Goal: Information Seeking & Learning: Find specific fact

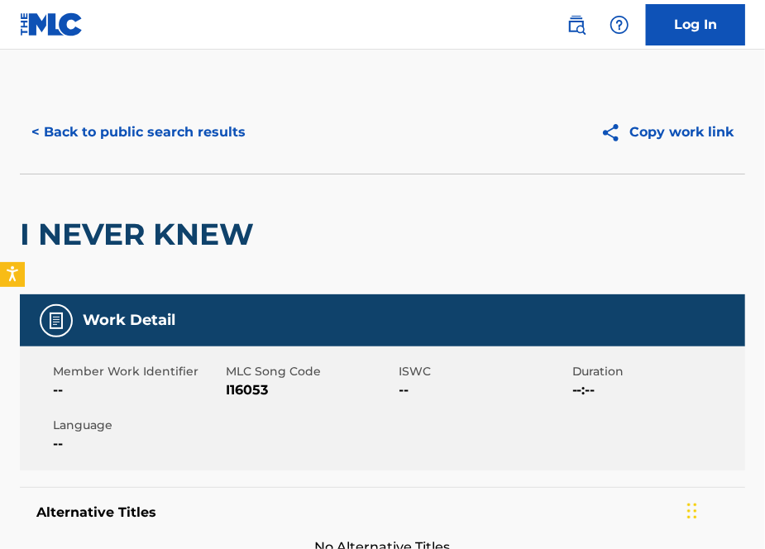
click at [109, 130] on button "< Back to public search results" at bounding box center [138, 132] width 237 height 41
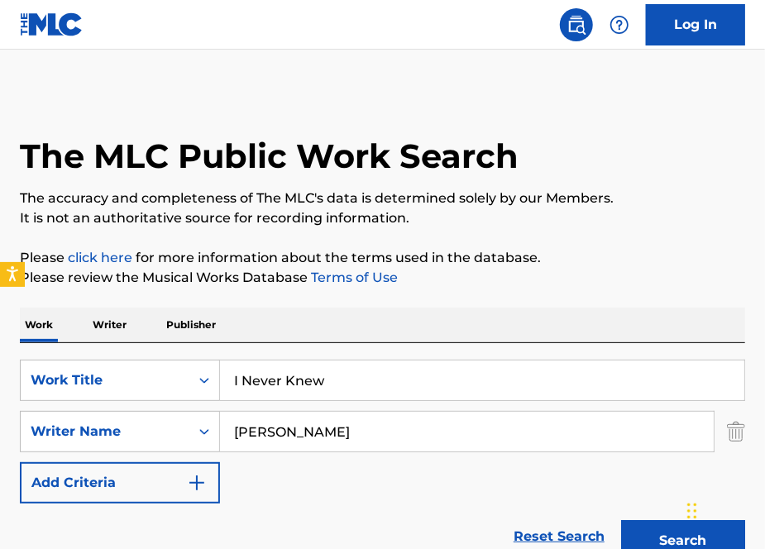
drag, startPoint x: 345, startPoint y: 375, endPoint x: 284, endPoint y: 375, distance: 61.2
click at [284, 375] on input "I Never Knew" at bounding box center [482, 381] width 524 height 40
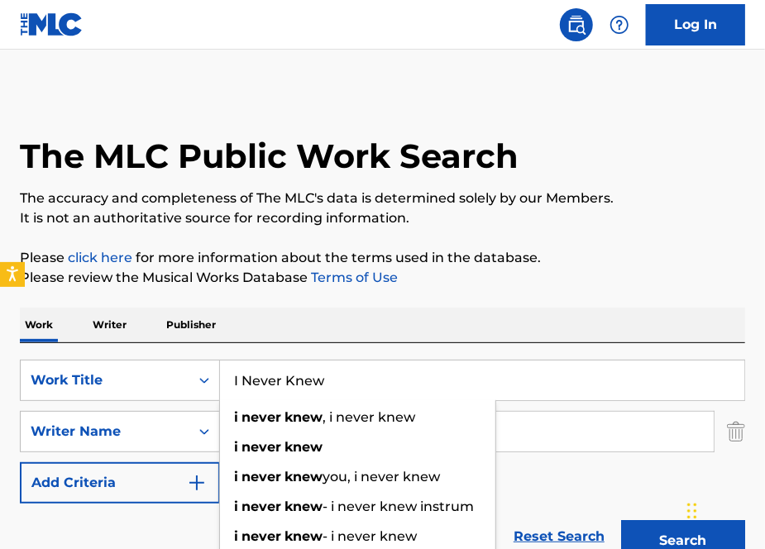
click at [369, 367] on input "I Never Knew" at bounding box center [482, 381] width 524 height 40
drag, startPoint x: 350, startPoint y: 375, endPoint x: 102, endPoint y: 368, distance: 248.3
click at [102, 368] on div "SearchWithCriteria7f01c8de-18e7-4155-999b-957f77483754 Work Title I Never Knew …" at bounding box center [383, 380] width 726 height 41
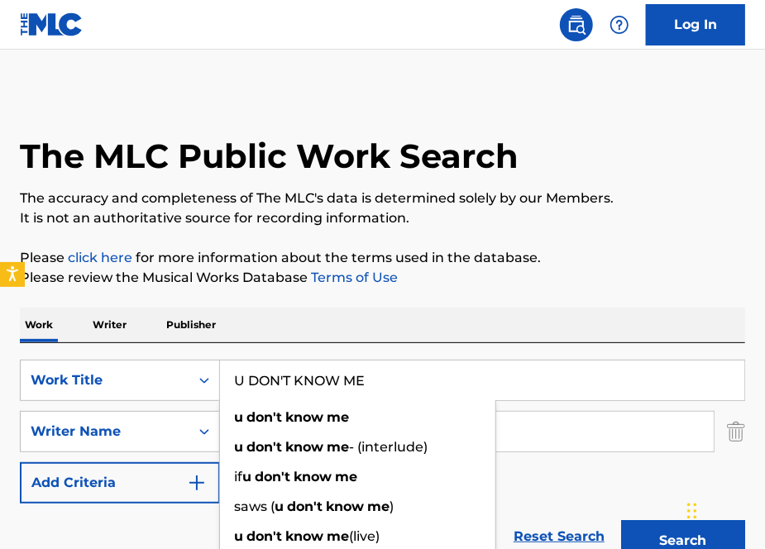
type input "U DON'T KNOW ME"
click at [356, 314] on div "Work Writer Publisher" at bounding box center [383, 325] width 726 height 35
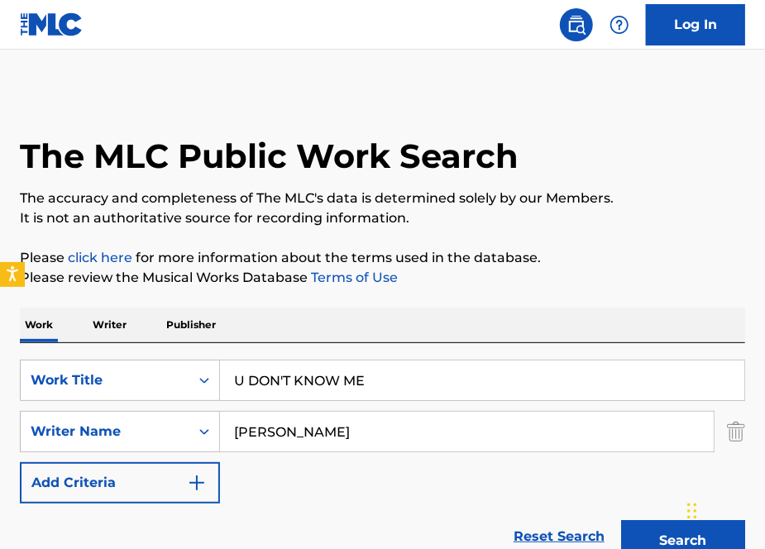
click at [280, 435] on input "[PERSON_NAME]" at bounding box center [467, 432] width 494 height 40
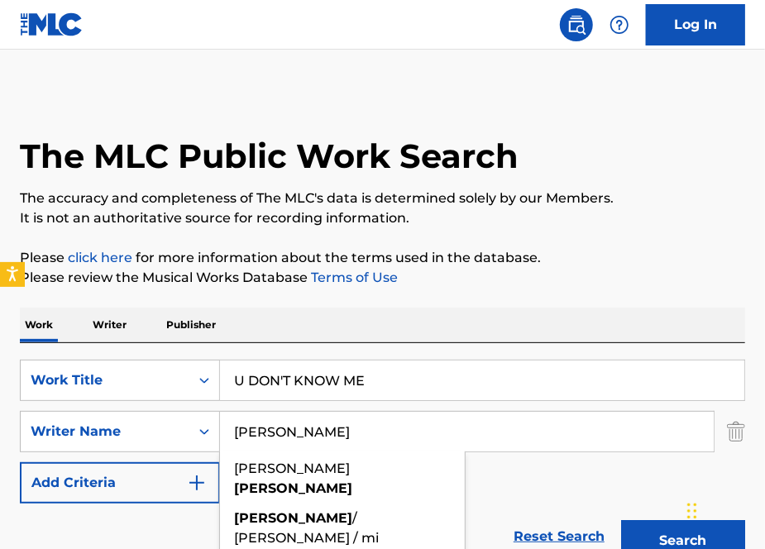
click at [280, 435] on input "[PERSON_NAME]" at bounding box center [467, 432] width 494 height 40
type input "[PERSON_NAME]"
click at [621, 520] on button "Search" at bounding box center [683, 540] width 124 height 41
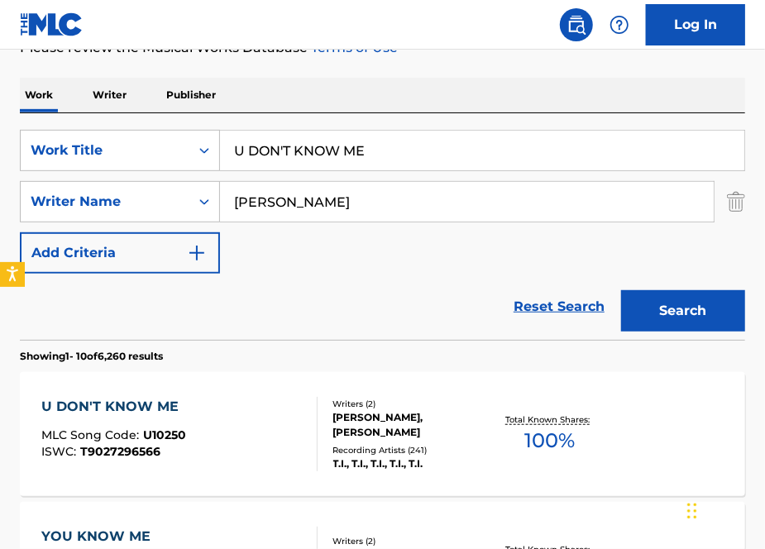
scroll to position [347, 0]
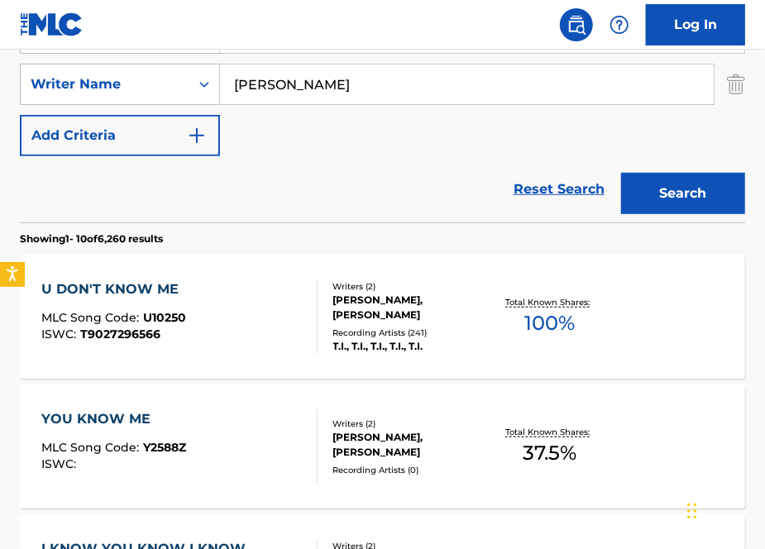
click at [219, 282] on div "U DON'T KNOW ME MLC Song Code : U10250 ISWC : T9027296566" at bounding box center [178, 317] width 275 height 74
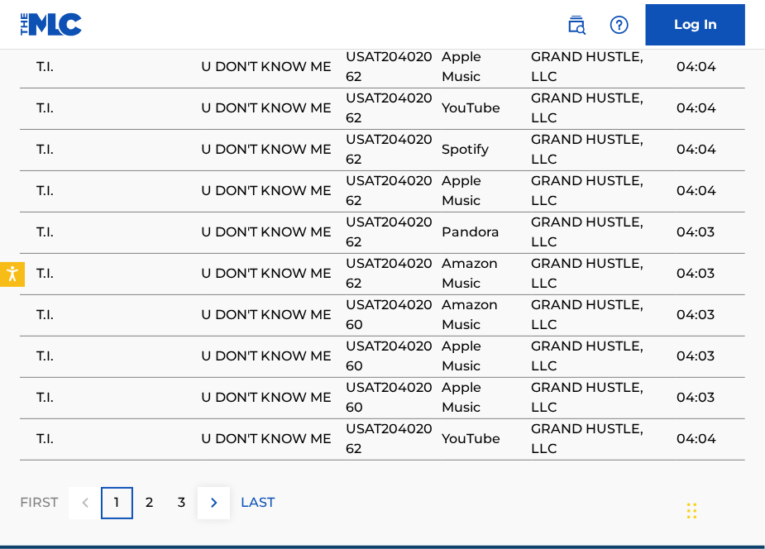
scroll to position [1967, 0]
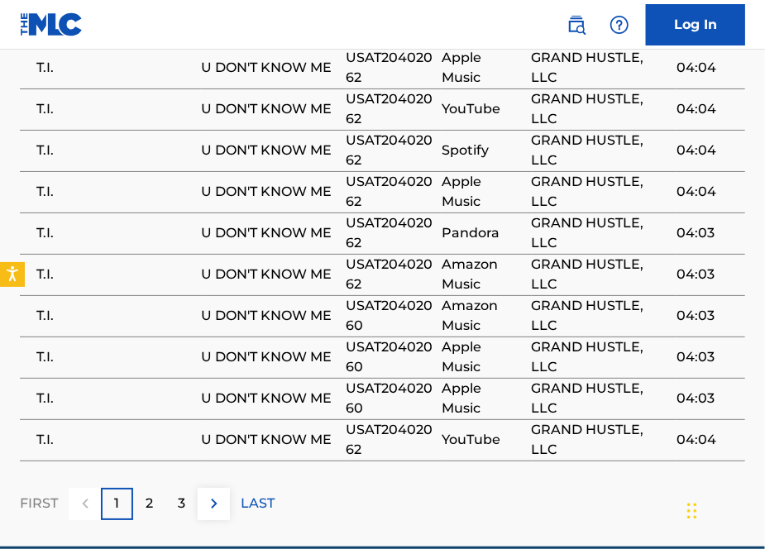
click at [144, 488] on div "2" at bounding box center [149, 504] width 32 height 32
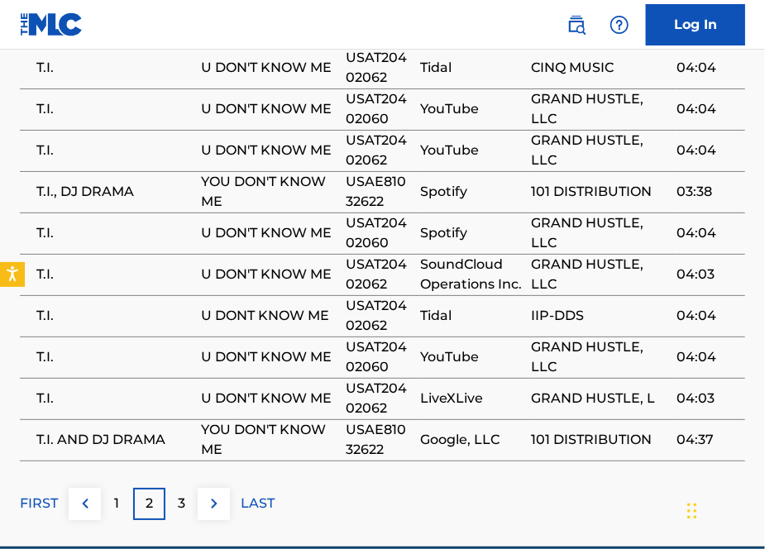
click at [184, 494] on p "3" at bounding box center [181, 504] width 7 height 20
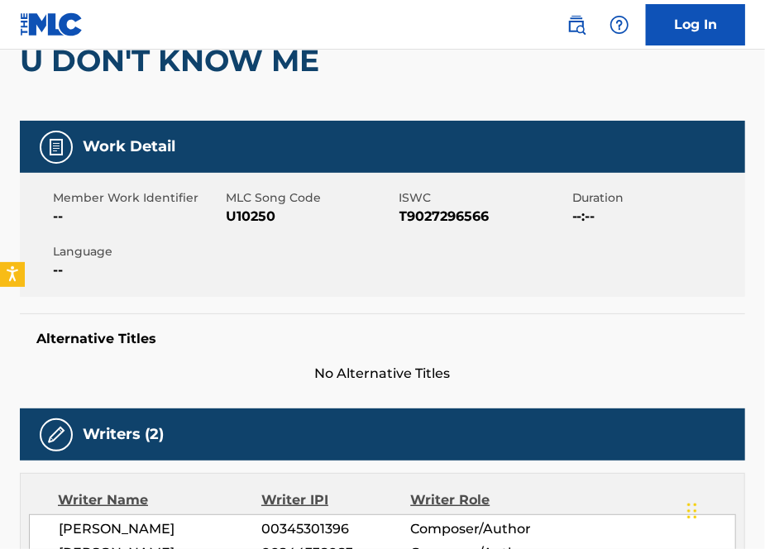
scroll to position [82, 0]
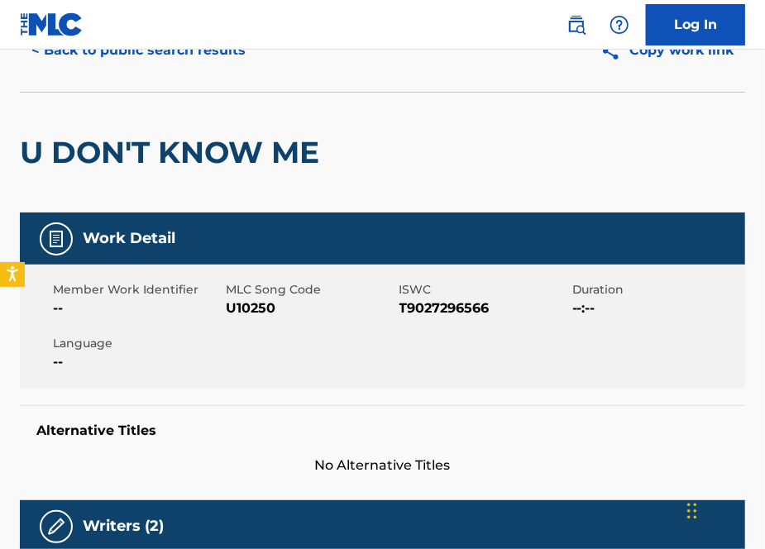
click at [115, 54] on button "< Back to public search results" at bounding box center [138, 50] width 237 height 41
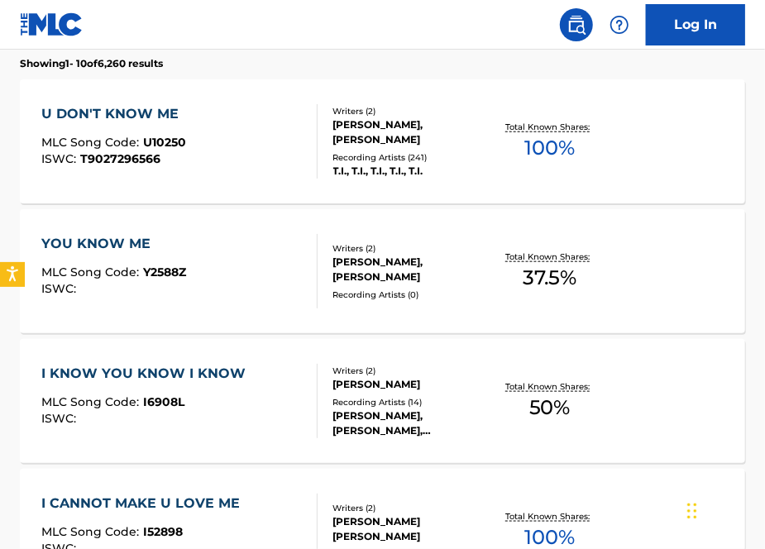
scroll to position [42, 0]
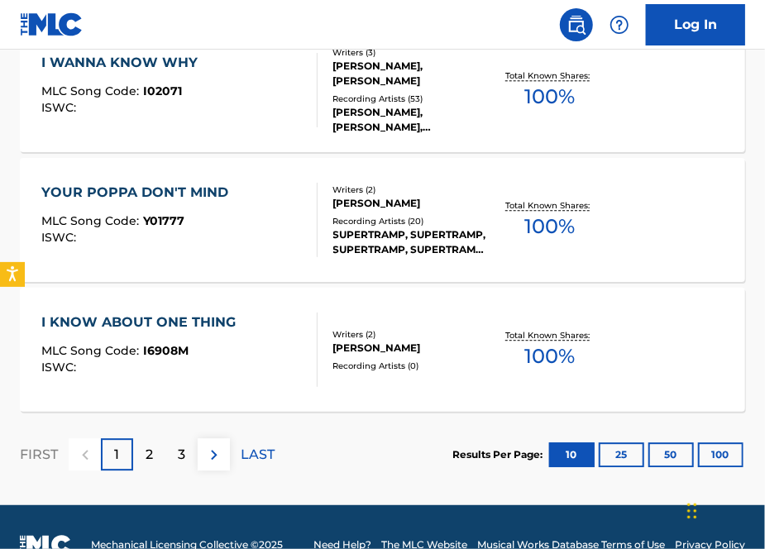
click at [149, 469] on div "2" at bounding box center [149, 454] width 32 height 32
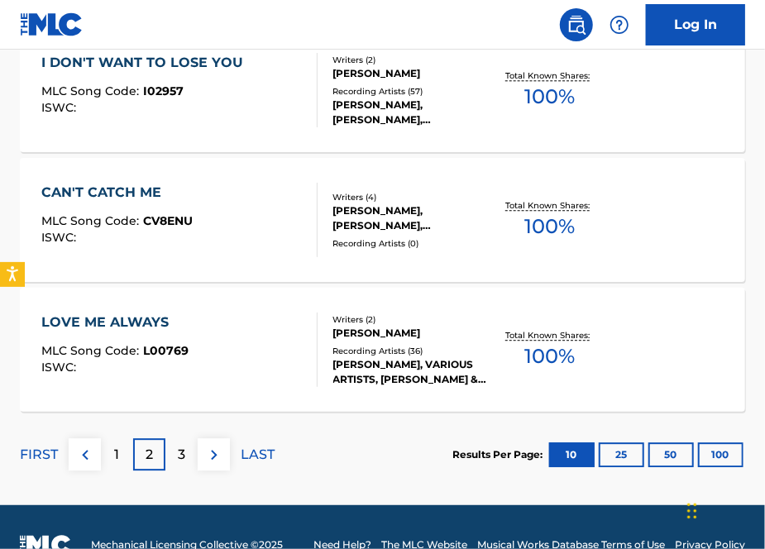
click at [116, 457] on p "1" at bounding box center [117, 455] width 5 height 20
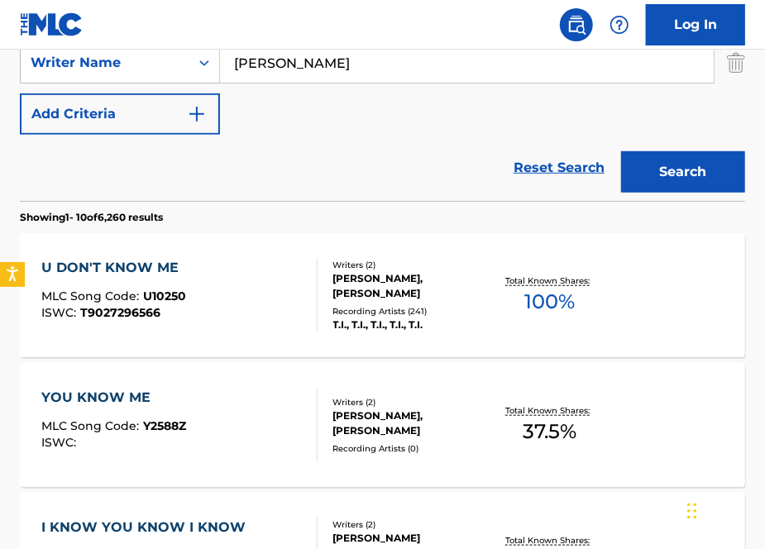
scroll to position [0, 0]
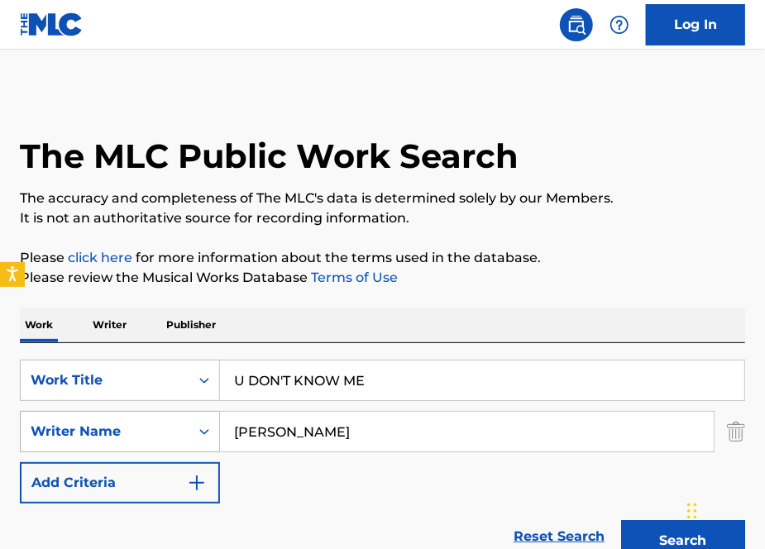
drag, startPoint x: 319, startPoint y: 436, endPoint x: 171, endPoint y: 424, distance: 147.8
click at [175, 424] on div "SearchWithCriteria1b7df59e-26db-4e2b-8e9c-e953d23c85b9 Writer Name [PERSON_NAME]" at bounding box center [383, 431] width 726 height 41
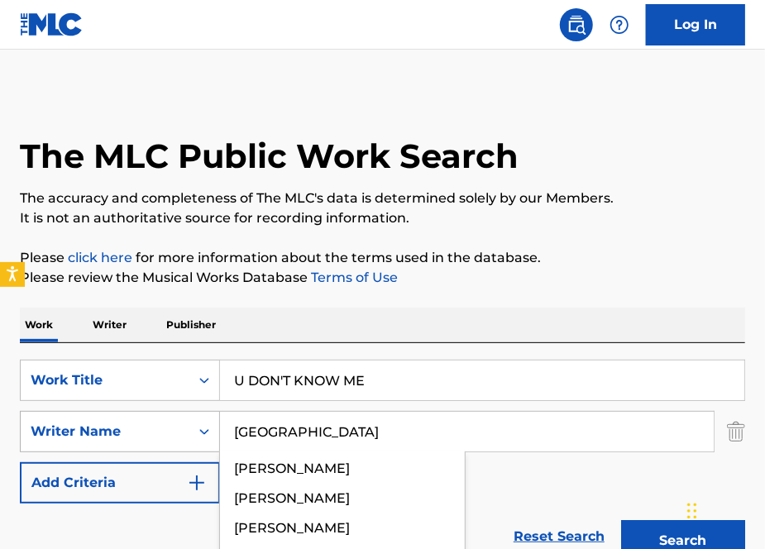
type input "[GEOGRAPHIC_DATA]"
click at [621, 520] on button "Search" at bounding box center [683, 540] width 124 height 41
click at [408, 323] on div "Work Writer Publisher" at bounding box center [383, 325] width 726 height 35
